Goal: Information Seeking & Learning: Learn about a topic

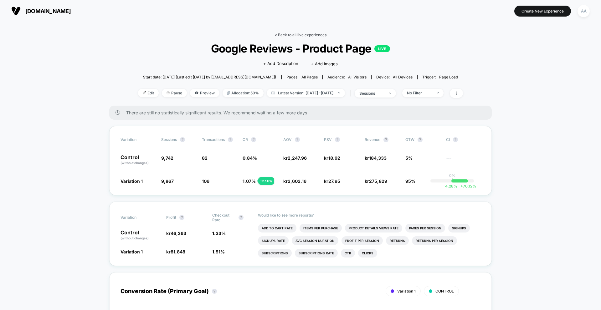
click at [301, 33] on link "< Back to all live experiences" at bounding box center [300, 35] width 52 height 5
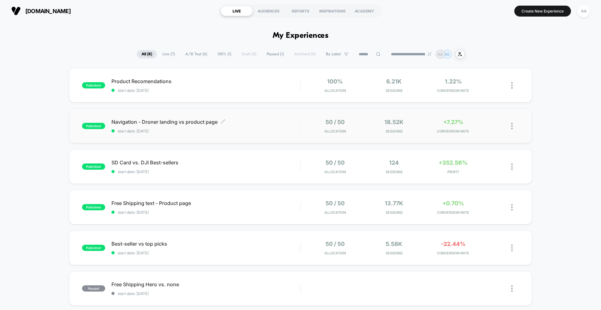
click at [201, 124] on span "Navigation - Droner landing vs product page Click to edit experience details" at bounding box center [205, 122] width 189 height 6
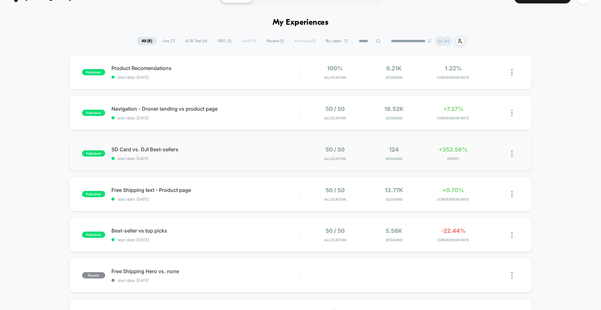
scroll to position [14, 0]
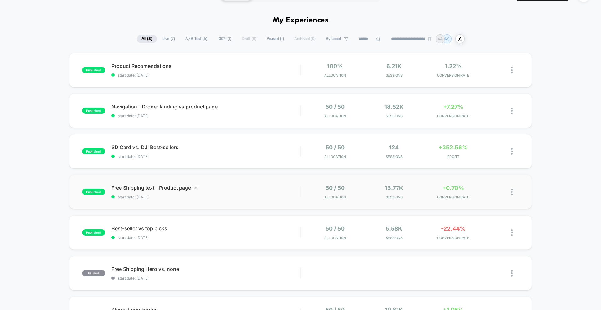
click at [168, 196] on span "start date: [DATE]" at bounding box center [205, 197] width 189 height 5
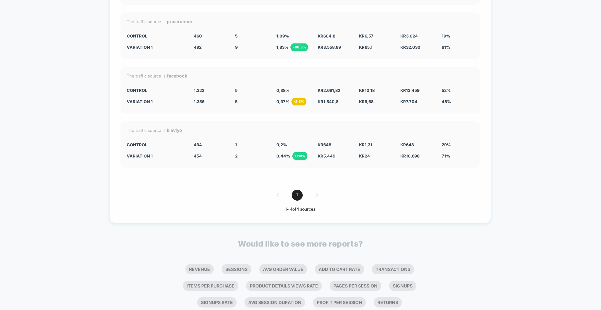
scroll to position [1260, 0]
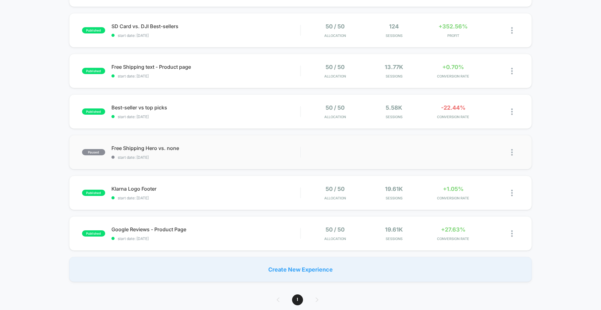
scroll to position [137, 0]
click at [190, 195] on span "start date: [DATE]" at bounding box center [205, 197] width 189 height 5
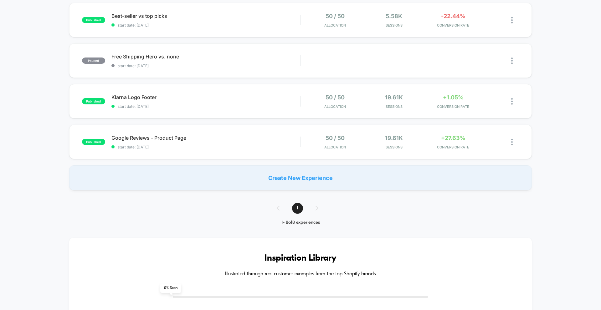
scroll to position [257, 0]
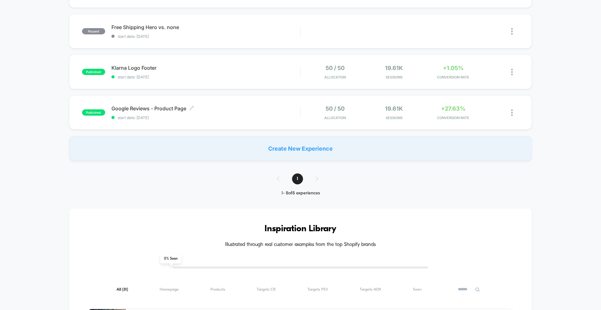
click at [151, 119] on span "start date: [DATE]" at bounding box center [205, 117] width 189 height 5
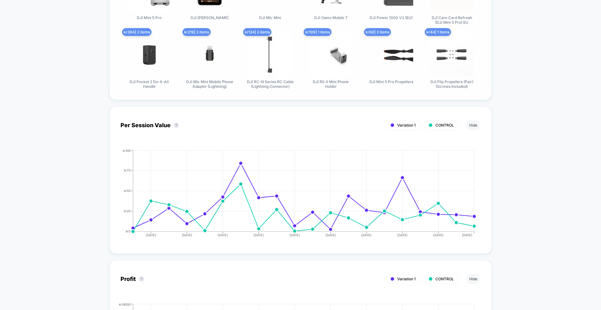
scroll to position [486, 0]
